Goal: Transaction & Acquisition: Purchase product/service

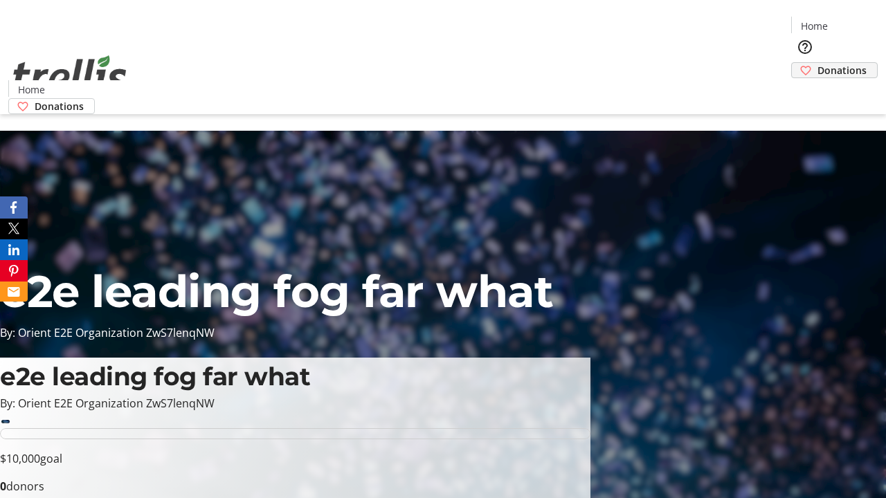
click at [818, 63] on span "Donations" at bounding box center [842, 70] width 49 height 15
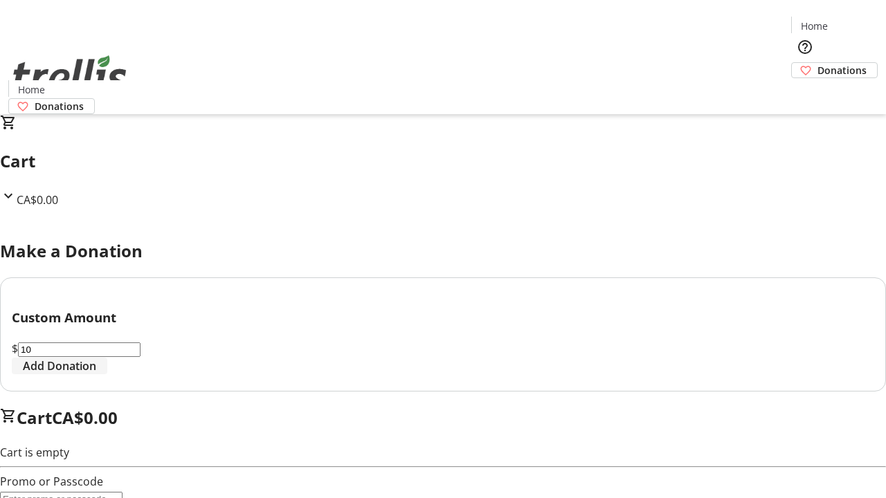
click at [96, 374] on span "Add Donation" at bounding box center [59, 366] width 73 height 17
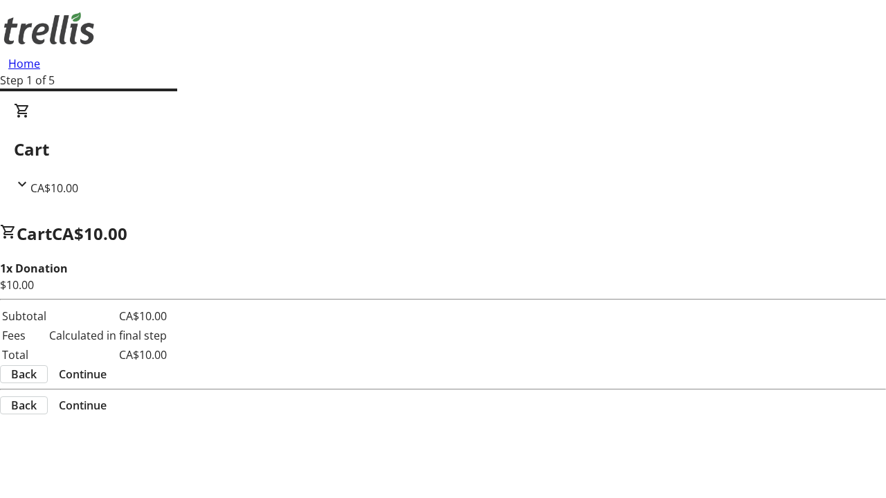
select select "CA"
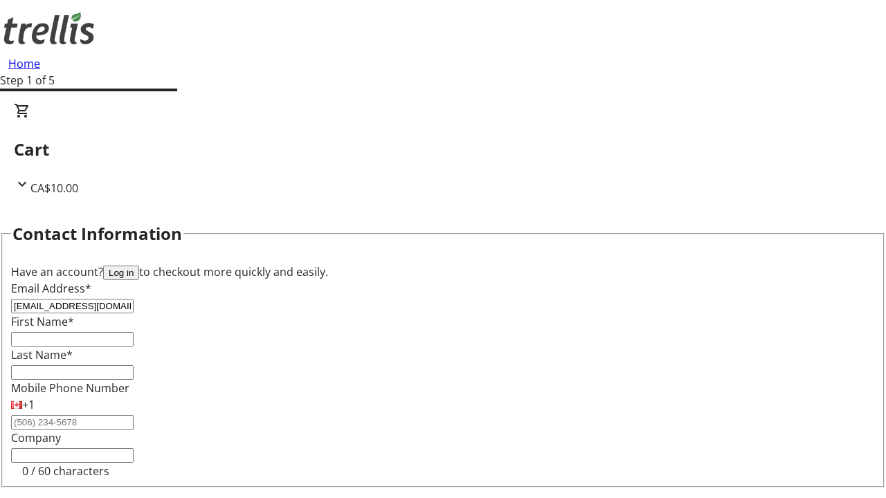
type input "[EMAIL_ADDRESS][DOMAIN_NAME]"
type input "Candida"
type input "Kuvalis"
type input "[STREET_ADDRESS][PERSON_NAME]"
type input "Kelowna"
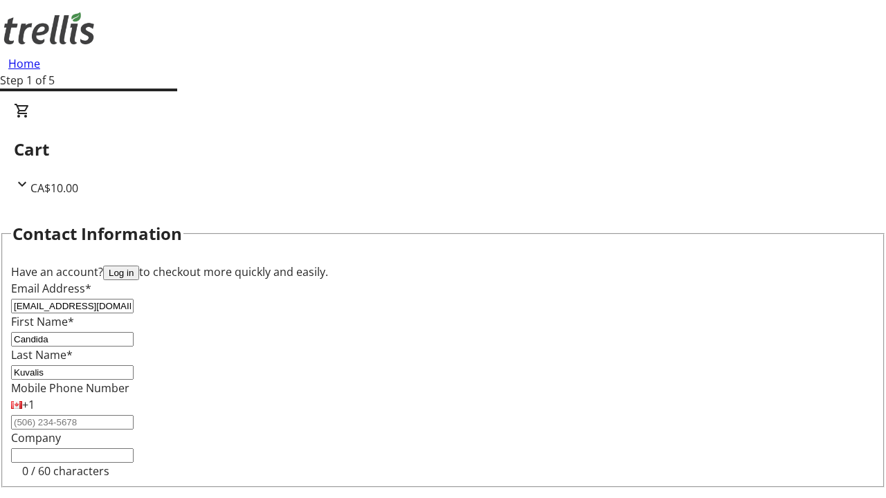
select select "BC"
type input "Kelowna"
type input "V1Y 0C2"
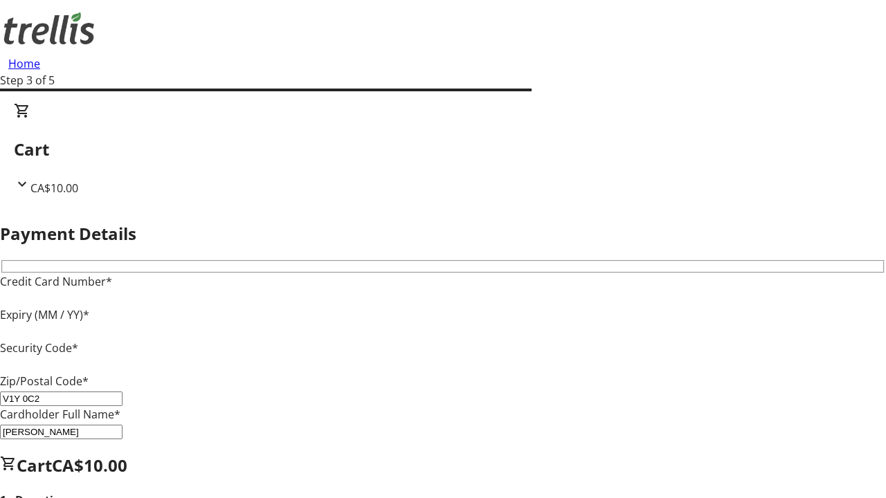
type input "V1Y 0C2"
